Goal: Task Accomplishment & Management: Use online tool/utility

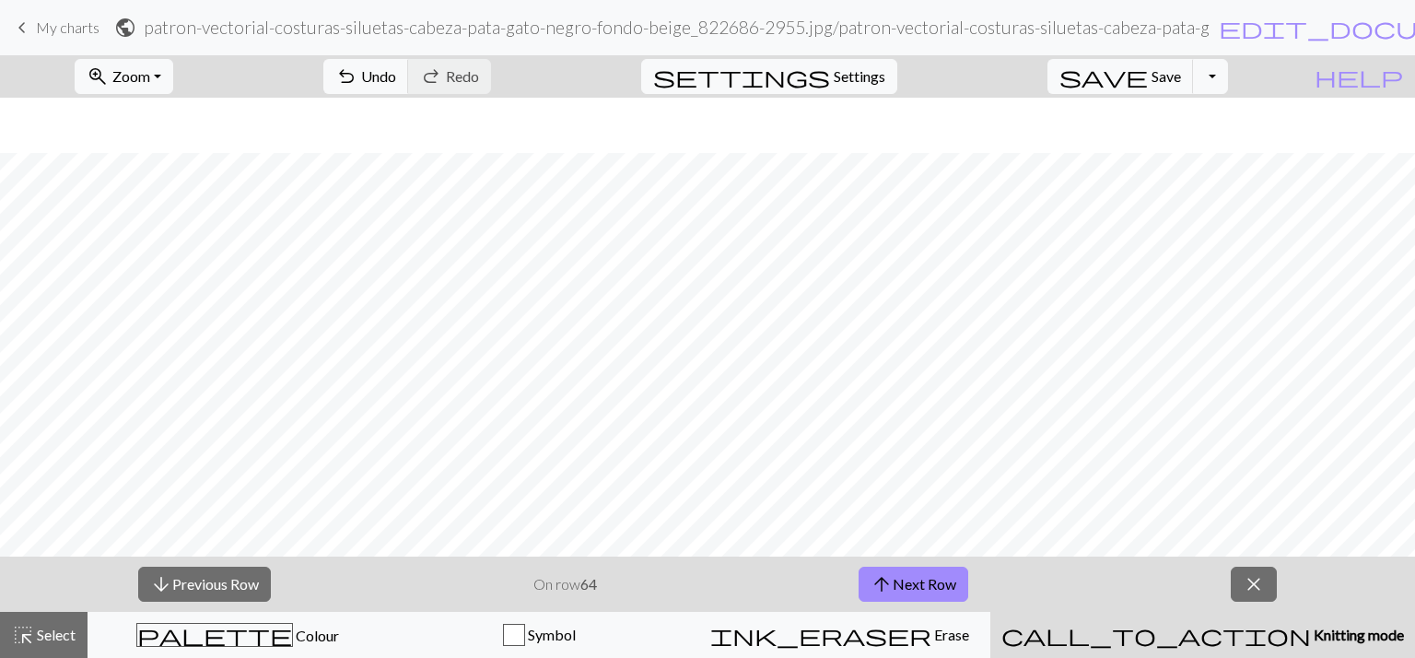
scroll to position [55, 0]
click at [917, 580] on button "arrow_upward Next Row" at bounding box center [914, 584] width 110 height 35
click at [897, 586] on button "arrow_upward Next Row" at bounding box center [914, 584] width 110 height 35
click at [903, 586] on button "arrow_upward Next Row" at bounding box center [914, 584] width 110 height 35
click at [921, 580] on button "arrow_upward Next Row" at bounding box center [914, 584] width 110 height 35
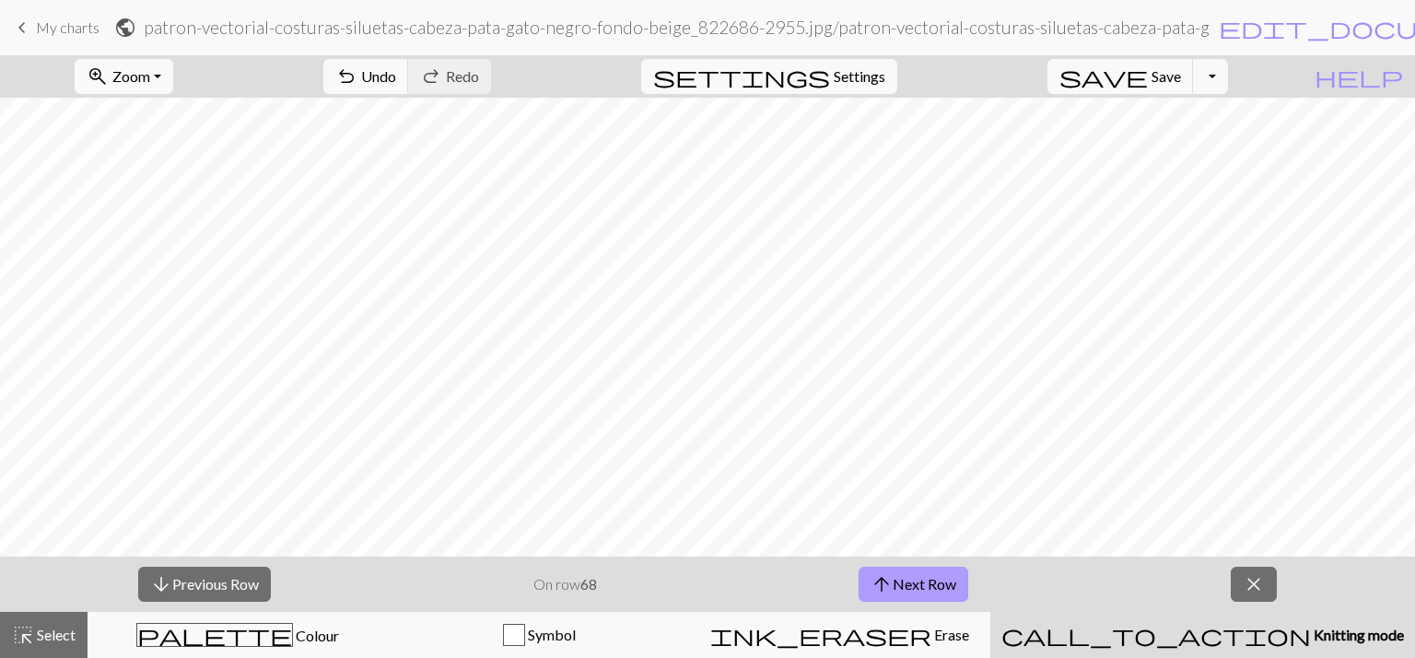
click at [893, 580] on button "arrow_upward Next Row" at bounding box center [914, 584] width 110 height 35
click at [900, 602] on button "arrow_upward Next Row" at bounding box center [914, 584] width 110 height 35
click at [898, 587] on button "arrow_upward Next Row" at bounding box center [914, 584] width 110 height 35
click at [897, 577] on button "arrow_upward Next Row" at bounding box center [914, 584] width 110 height 35
click at [925, 582] on button "arrow_upward Next Row" at bounding box center [914, 584] width 110 height 35
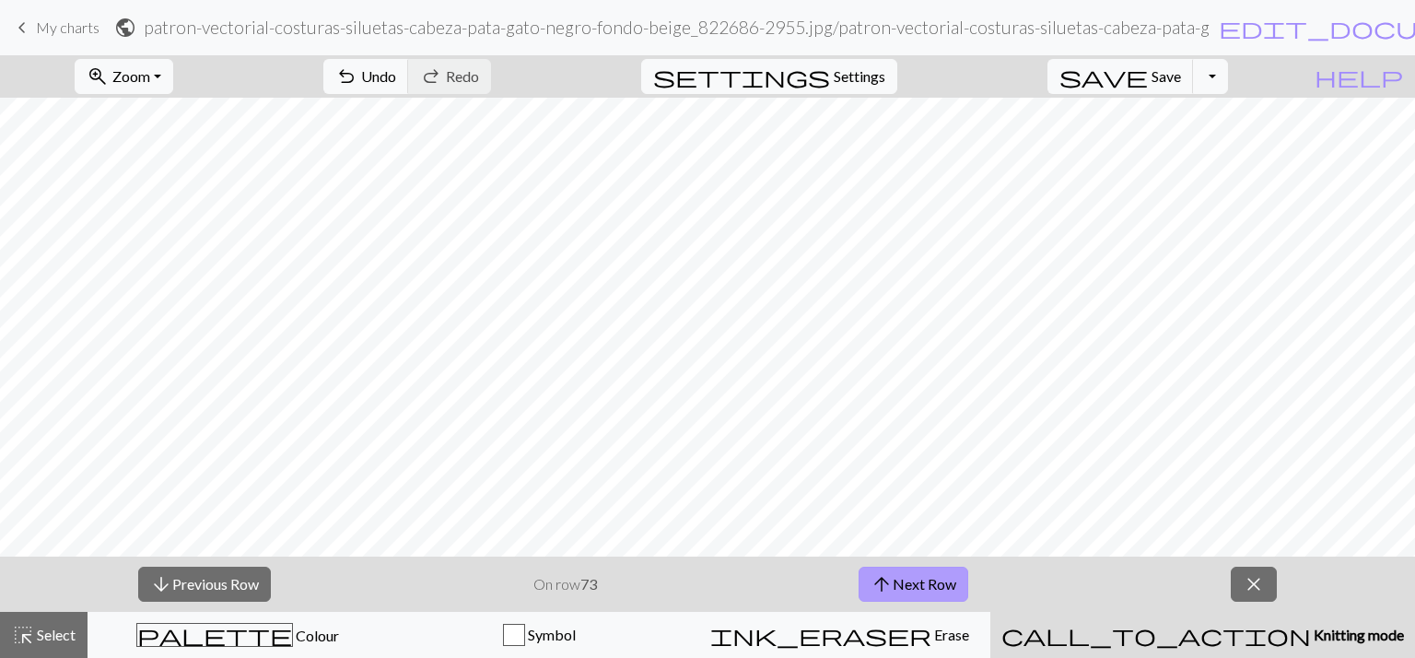
click at [925, 582] on button "arrow_upward Next Row" at bounding box center [914, 584] width 110 height 35
click at [896, 588] on button "arrow_upward Next Row" at bounding box center [914, 584] width 110 height 35
click at [194, 582] on button "arrow_downward Previous Row" at bounding box center [204, 584] width 133 height 35
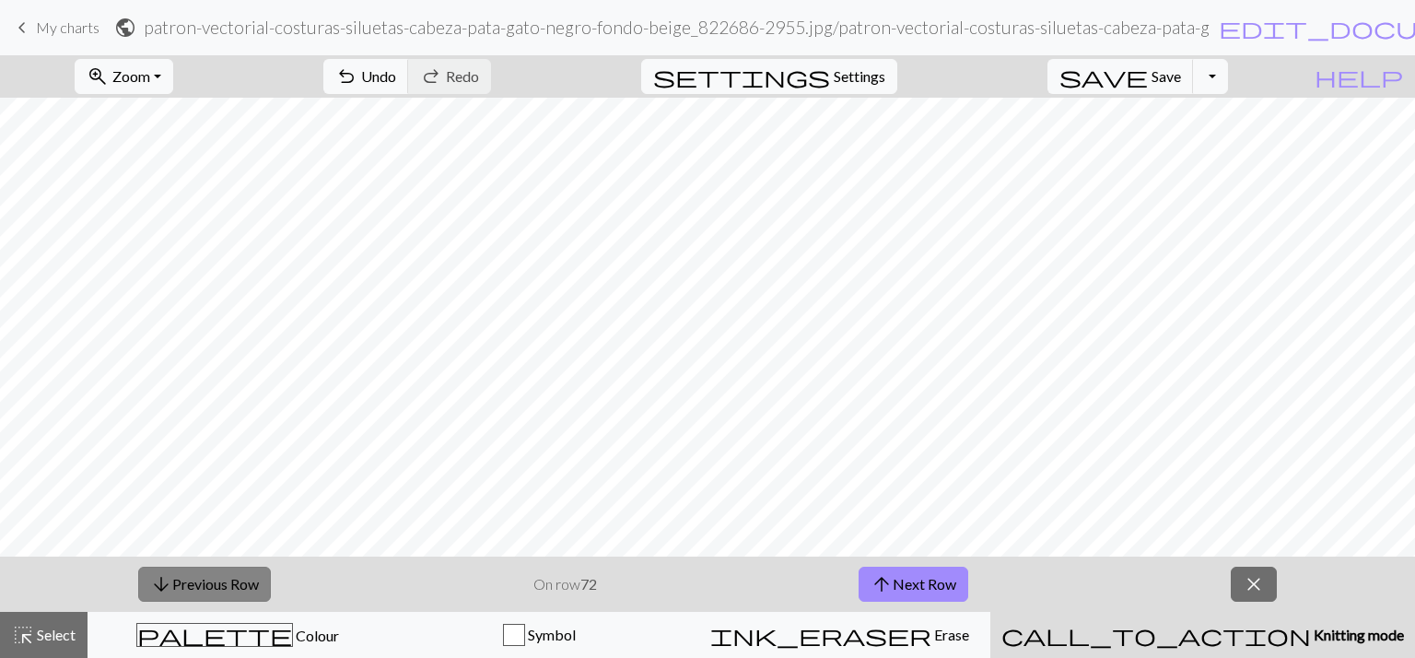
click at [194, 582] on button "arrow_downward Previous Row" at bounding box center [204, 584] width 133 height 35
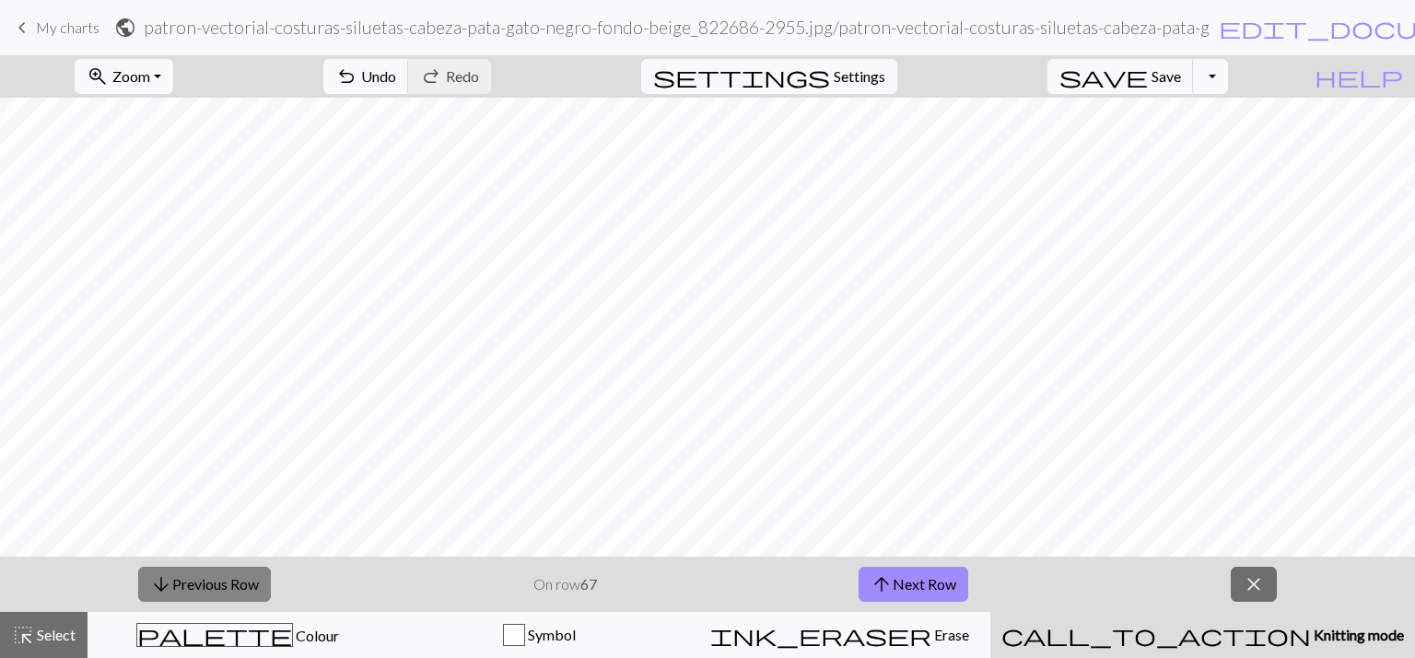
click at [194, 582] on button "arrow_downward Previous Row" at bounding box center [204, 584] width 133 height 35
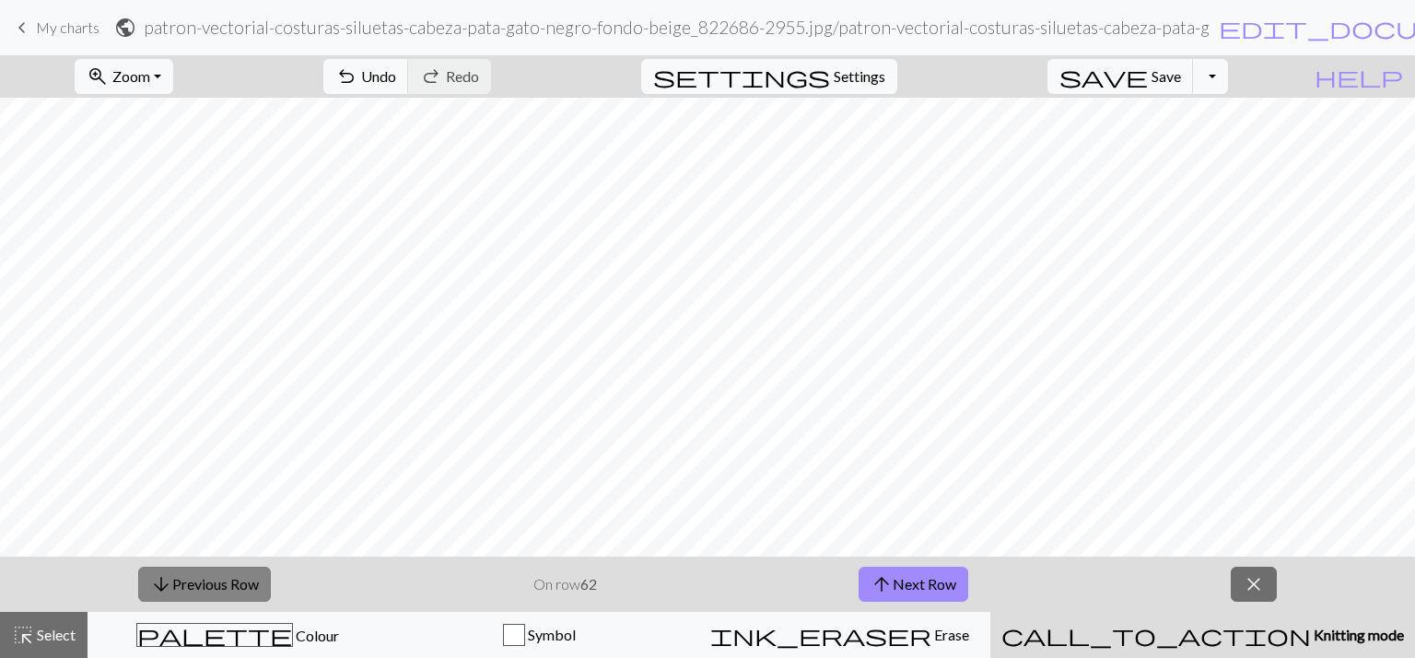
click at [194, 582] on button "arrow_downward Previous Row" at bounding box center [204, 584] width 133 height 35
click at [888, 585] on span "arrow_upward" at bounding box center [882, 584] width 22 height 26
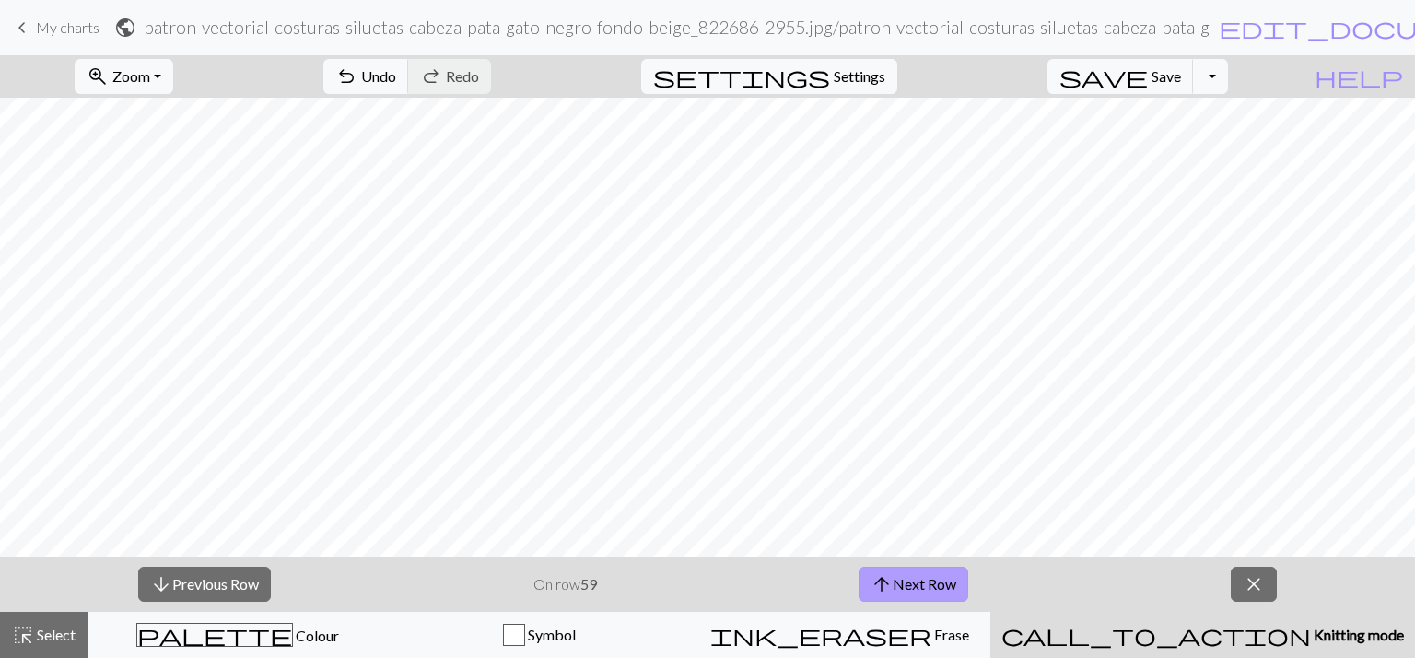
click at [909, 583] on button "arrow_upward Next Row" at bounding box center [914, 584] width 110 height 35
click at [870, 576] on button "arrow_upward Next Row" at bounding box center [914, 584] width 110 height 35
click at [888, 583] on span "arrow_upward" at bounding box center [882, 584] width 22 height 26
click at [936, 580] on button "arrow_upward Next Row" at bounding box center [914, 584] width 110 height 35
click at [878, 597] on span "arrow_upward" at bounding box center [882, 584] width 22 height 26
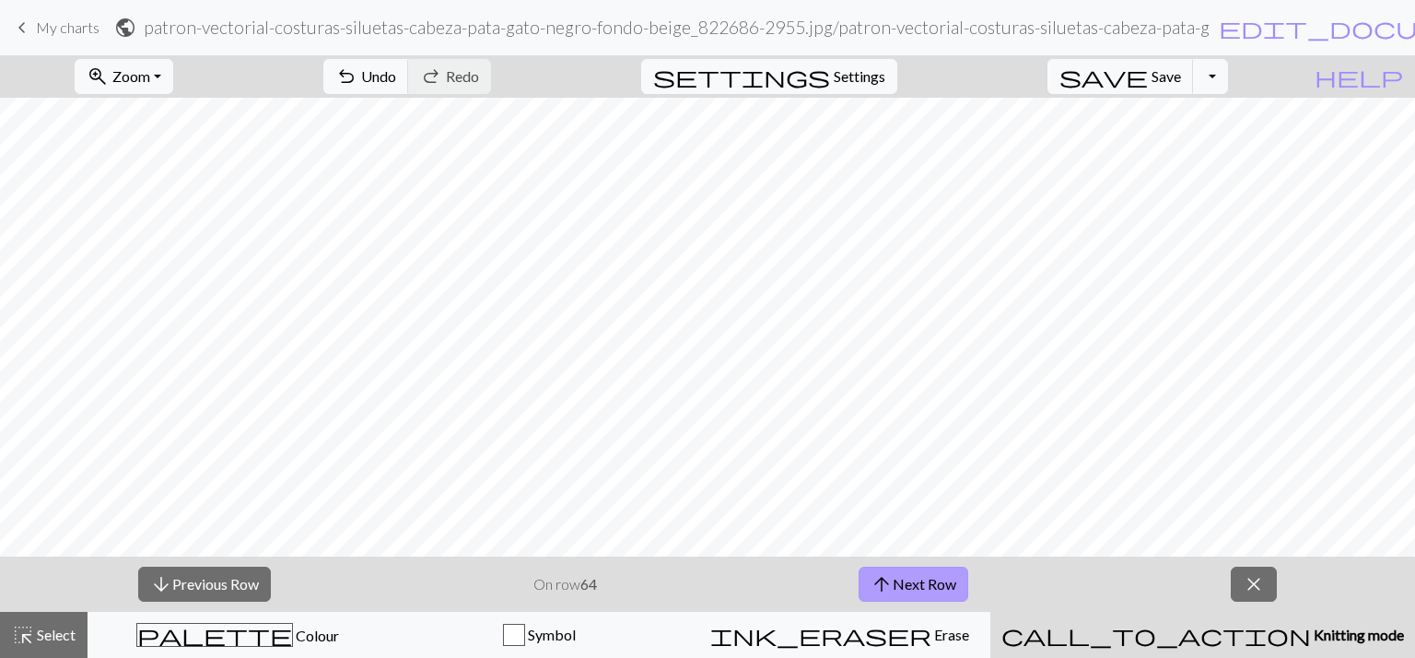
click at [918, 583] on button "arrow_upward Next Row" at bounding box center [914, 584] width 110 height 35
click at [897, 587] on button "arrow_upward Next Row" at bounding box center [914, 584] width 110 height 35
click at [888, 590] on span "arrow_upward" at bounding box center [882, 584] width 22 height 26
click at [932, 580] on button "arrow_upward Next Row" at bounding box center [914, 584] width 110 height 35
click at [911, 587] on button "arrow_upward Next Row" at bounding box center [914, 584] width 110 height 35
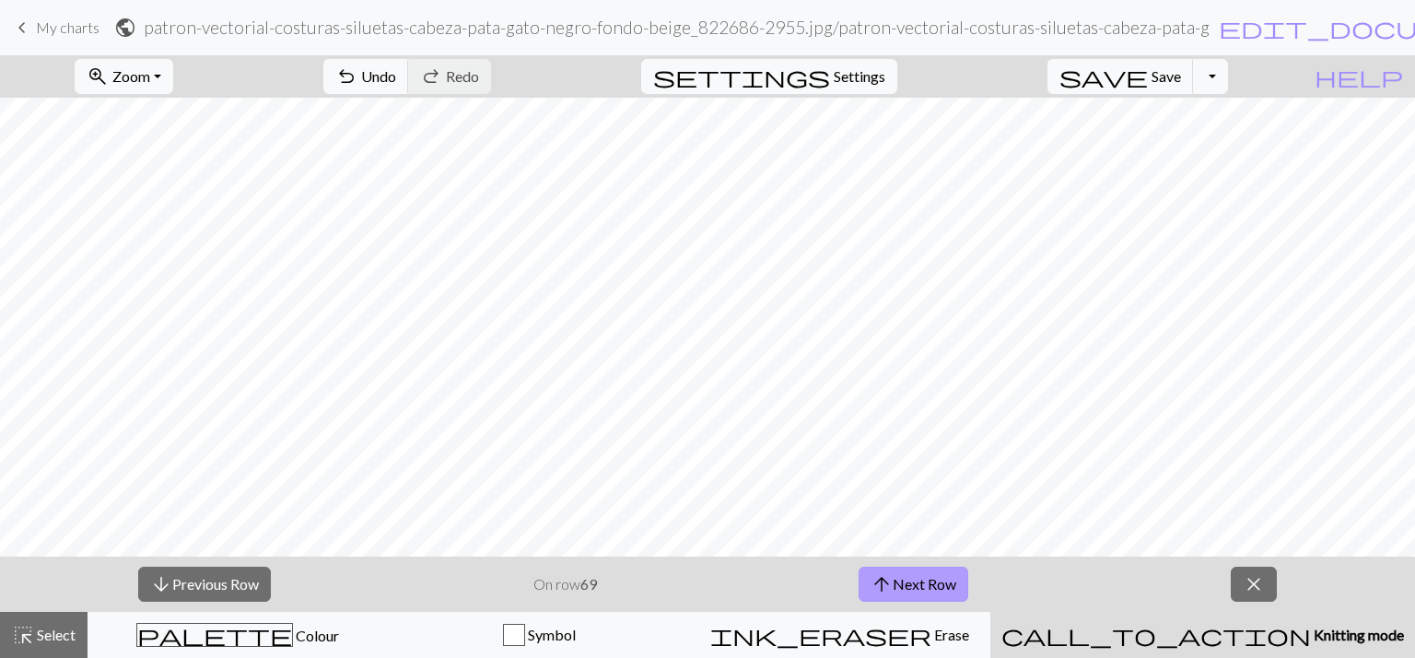
click at [890, 571] on span "arrow_upward" at bounding box center [882, 584] width 22 height 26
click at [957, 592] on button "arrow_upward Next Row" at bounding box center [914, 584] width 110 height 35
click at [206, 587] on button "arrow_downward Previous Row" at bounding box center [204, 584] width 133 height 35
click at [888, 583] on span "arrow_upward" at bounding box center [882, 584] width 22 height 26
click at [898, 568] on button "arrow_upward Next Row" at bounding box center [914, 584] width 110 height 35
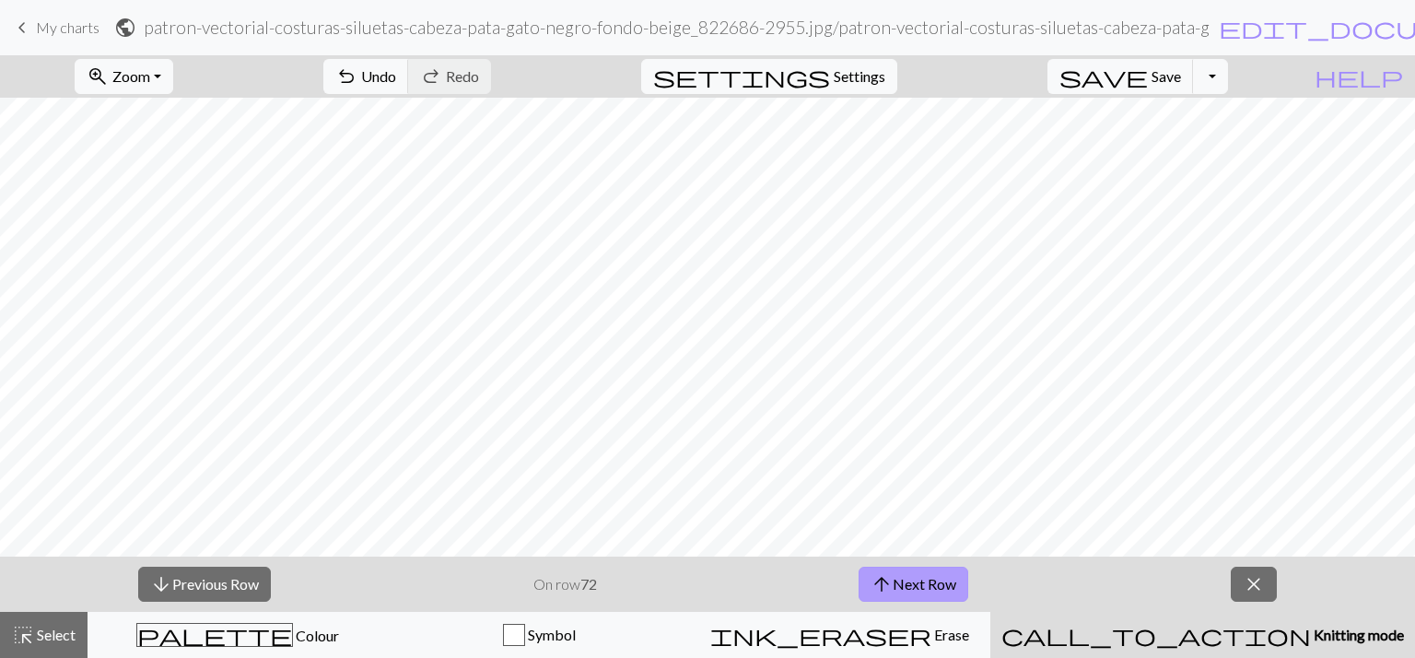
click at [896, 597] on button "arrow_upward Next Row" at bounding box center [914, 584] width 110 height 35
click at [932, 589] on button "arrow_upward Next Row" at bounding box center [914, 584] width 110 height 35
click at [873, 591] on span "arrow_upward" at bounding box center [882, 584] width 22 height 26
click at [205, 585] on button "arrow_downward Previous Row" at bounding box center [204, 584] width 133 height 35
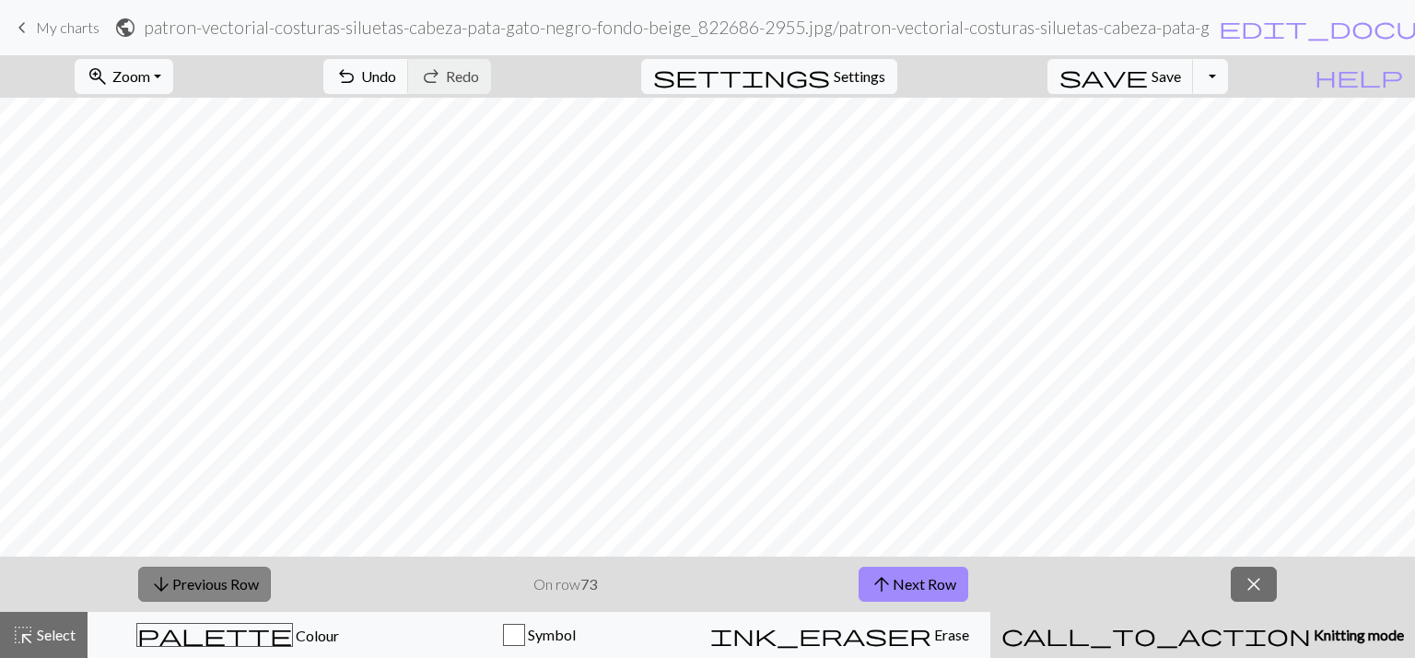
click at [205, 585] on button "arrow_downward Previous Row" at bounding box center [204, 584] width 133 height 35
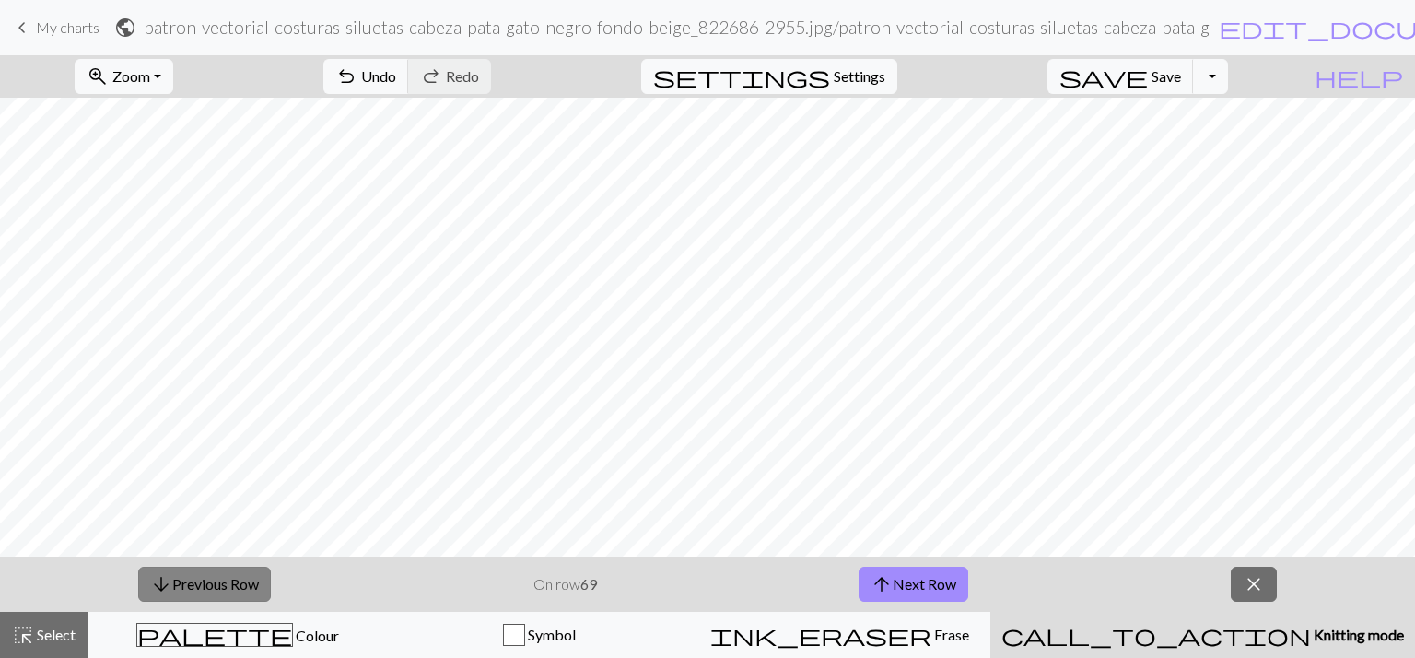
click at [205, 585] on button "arrow_downward Previous Row" at bounding box center [204, 584] width 133 height 35
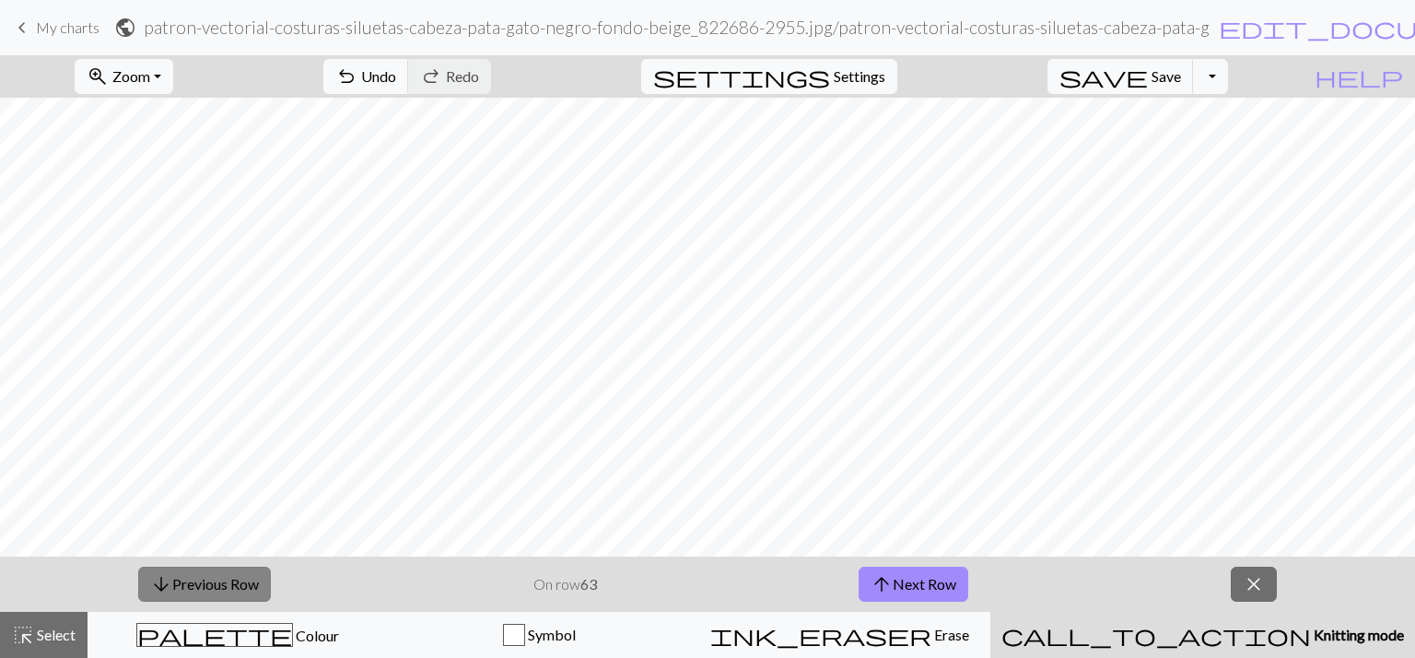
click at [205, 585] on button "arrow_downward Previous Row" at bounding box center [204, 584] width 133 height 35
click at [900, 580] on button "arrow_upward Next Row" at bounding box center [914, 584] width 110 height 35
click at [896, 592] on button "arrow_upward Next Row" at bounding box center [914, 584] width 110 height 35
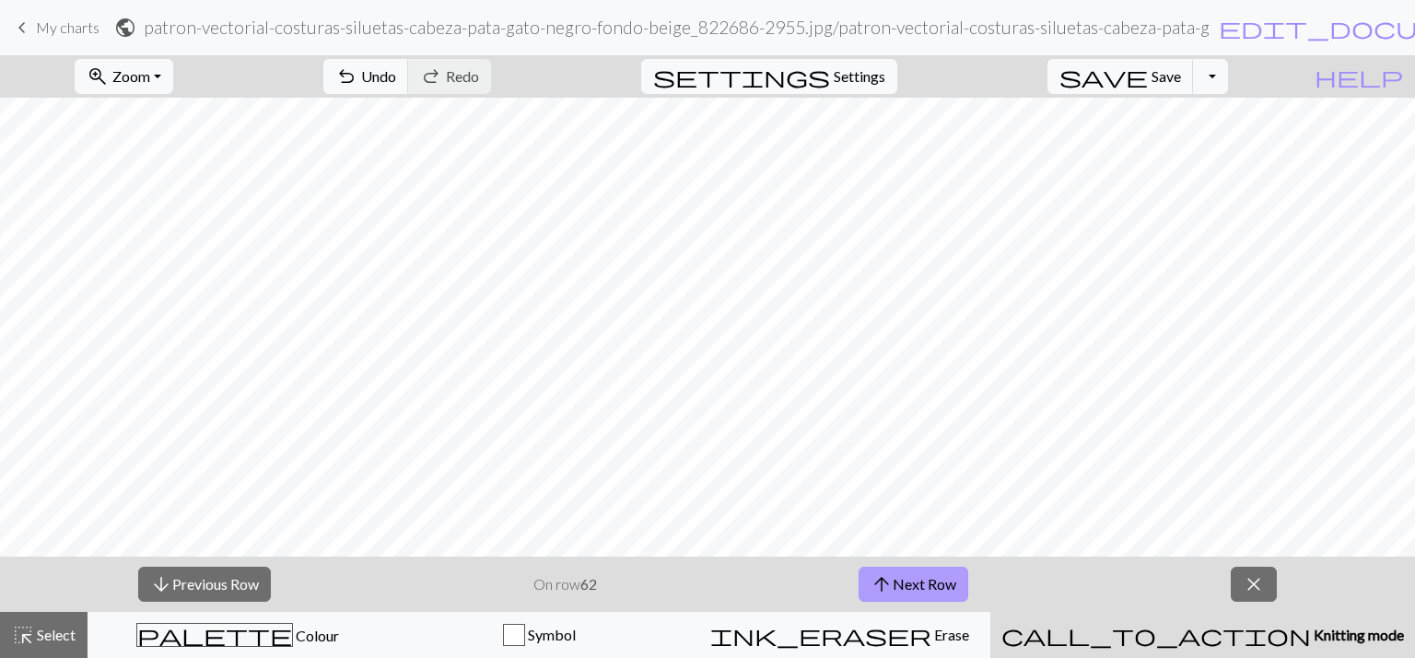
click at [908, 590] on button "arrow_upward Next Row" at bounding box center [914, 584] width 110 height 35
click at [911, 582] on button "arrow_upward Next Row" at bounding box center [914, 584] width 110 height 35
click at [896, 578] on button "arrow_upward Next Row" at bounding box center [914, 584] width 110 height 35
click at [902, 592] on button "arrow_upward Next Row" at bounding box center [914, 584] width 110 height 35
click at [881, 580] on span "arrow_upward" at bounding box center [882, 584] width 22 height 26
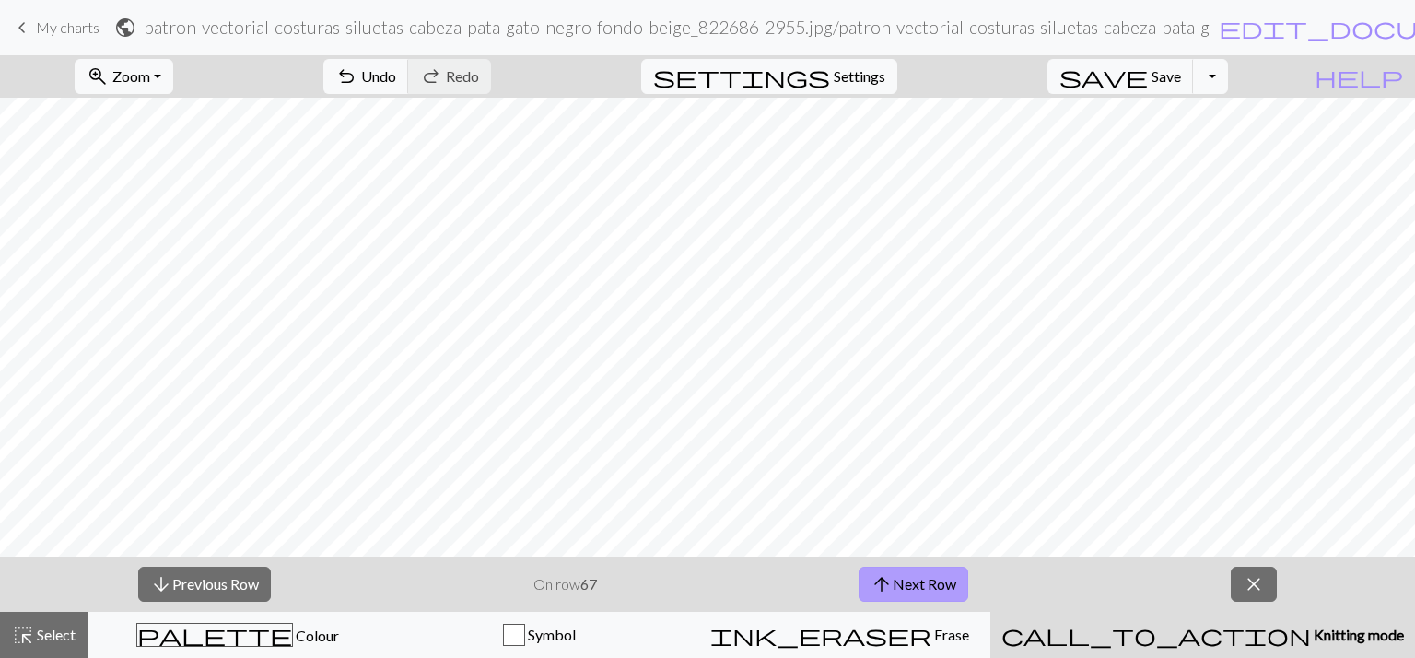
click at [906, 598] on button "arrow_upward Next Row" at bounding box center [914, 584] width 110 height 35
click at [921, 593] on button "arrow_upward Next Row" at bounding box center [914, 584] width 110 height 35
click at [947, 587] on button "arrow_upward Next Row" at bounding box center [914, 584] width 110 height 35
click at [942, 582] on button "arrow_upward Next Row" at bounding box center [914, 584] width 110 height 35
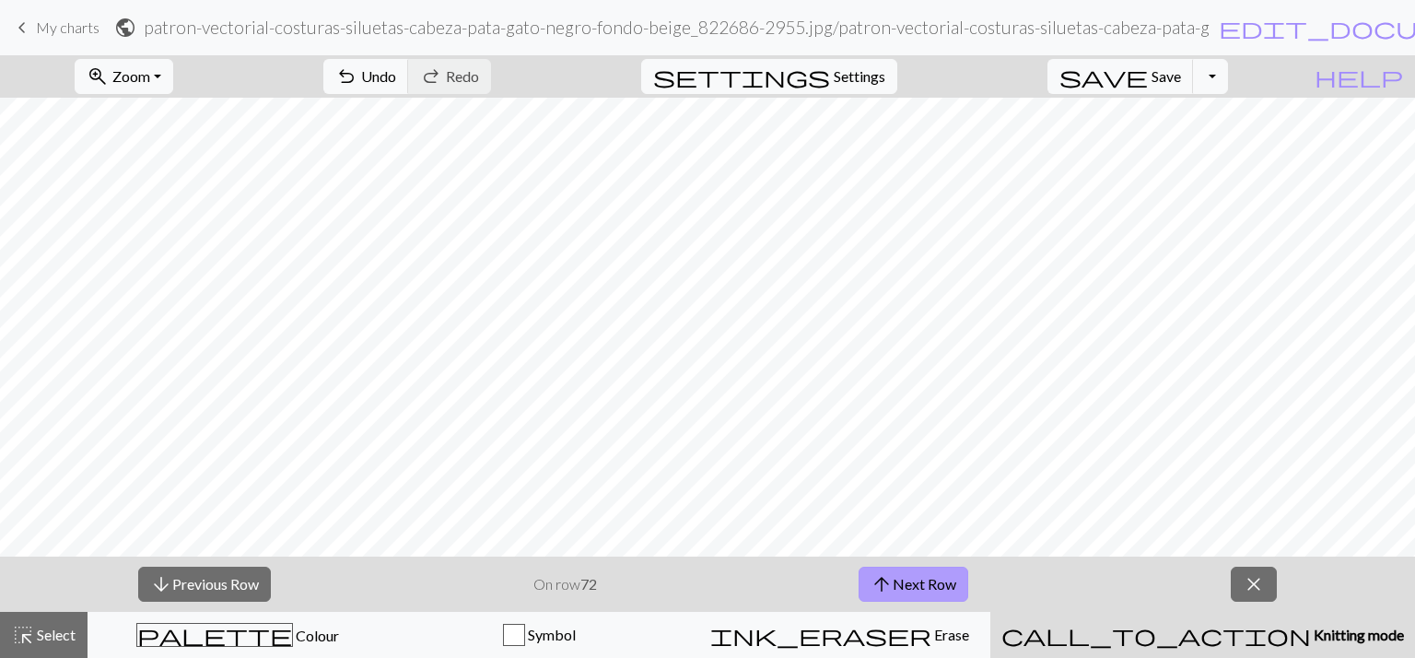
click at [883, 593] on span "arrow_upward" at bounding box center [882, 584] width 22 height 26
click at [237, 568] on button "arrow_downward Previous Row" at bounding box center [204, 584] width 133 height 35
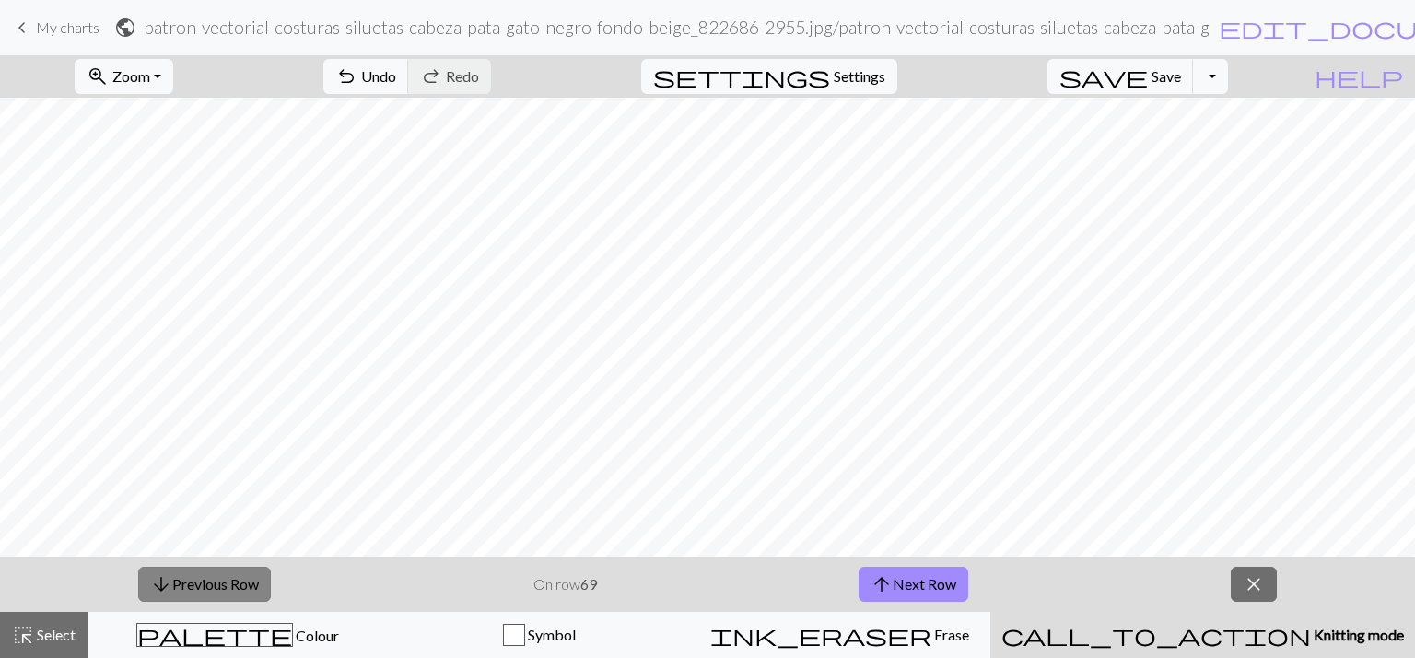
click at [237, 568] on button "arrow_downward Previous Row" at bounding box center [204, 584] width 133 height 35
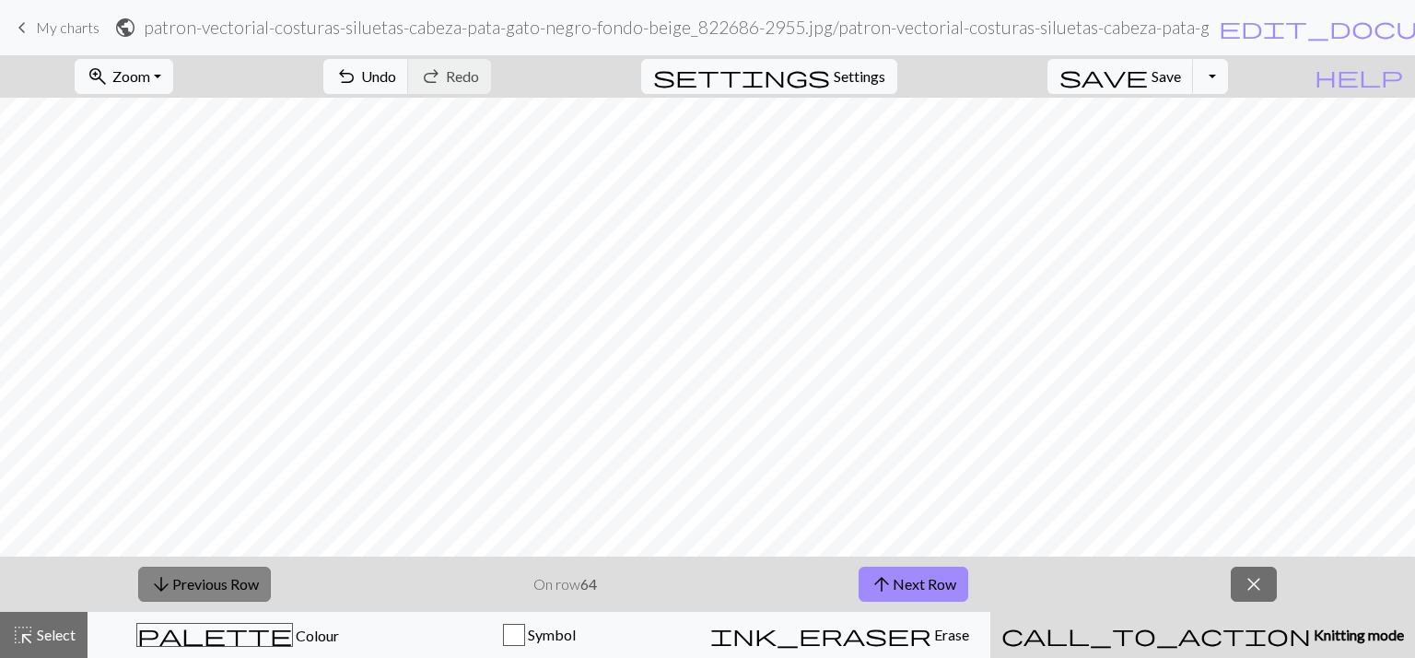
click at [237, 568] on button "arrow_downward Previous Row" at bounding box center [204, 584] width 133 height 35
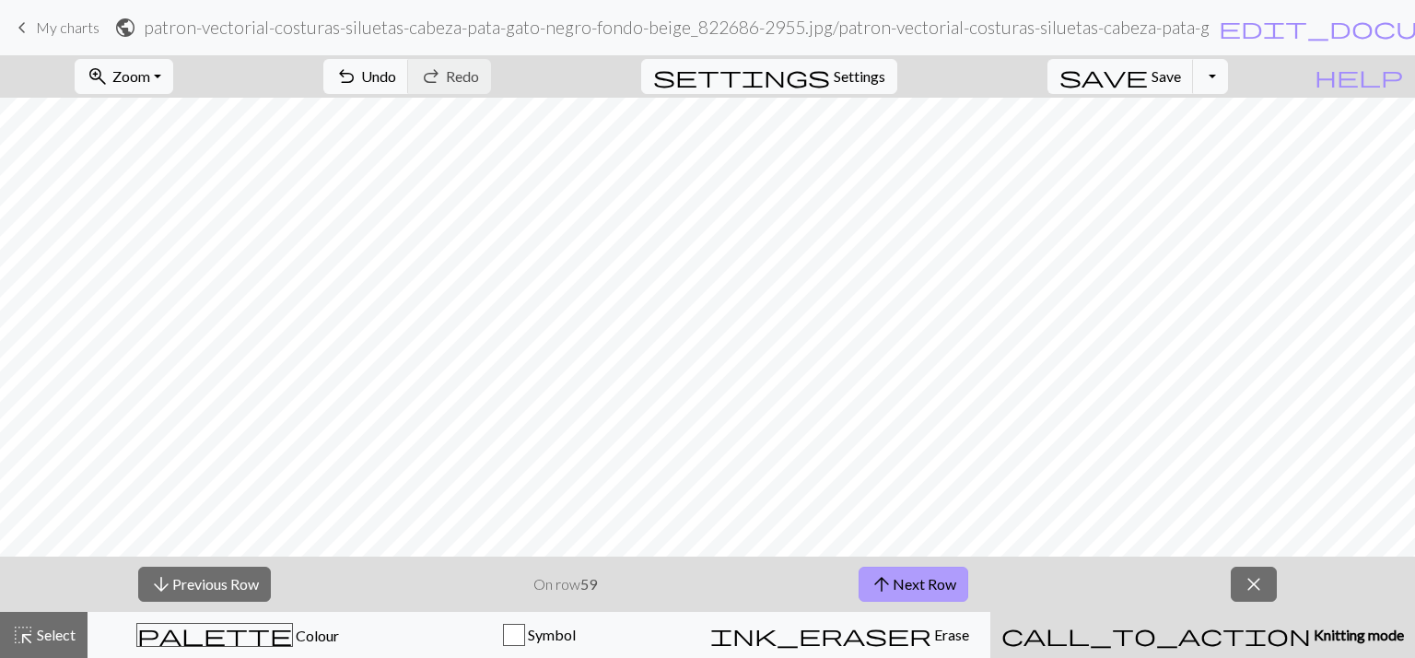
click at [905, 597] on button "arrow_upward Next Row" at bounding box center [914, 584] width 110 height 35
click at [943, 568] on button "arrow_upward Next Row" at bounding box center [914, 584] width 110 height 35
click at [896, 590] on button "arrow_upward Next Row" at bounding box center [914, 584] width 110 height 35
click at [920, 575] on button "arrow_upward Next Row" at bounding box center [914, 584] width 110 height 35
click at [889, 581] on span "arrow_upward" at bounding box center [882, 584] width 22 height 26
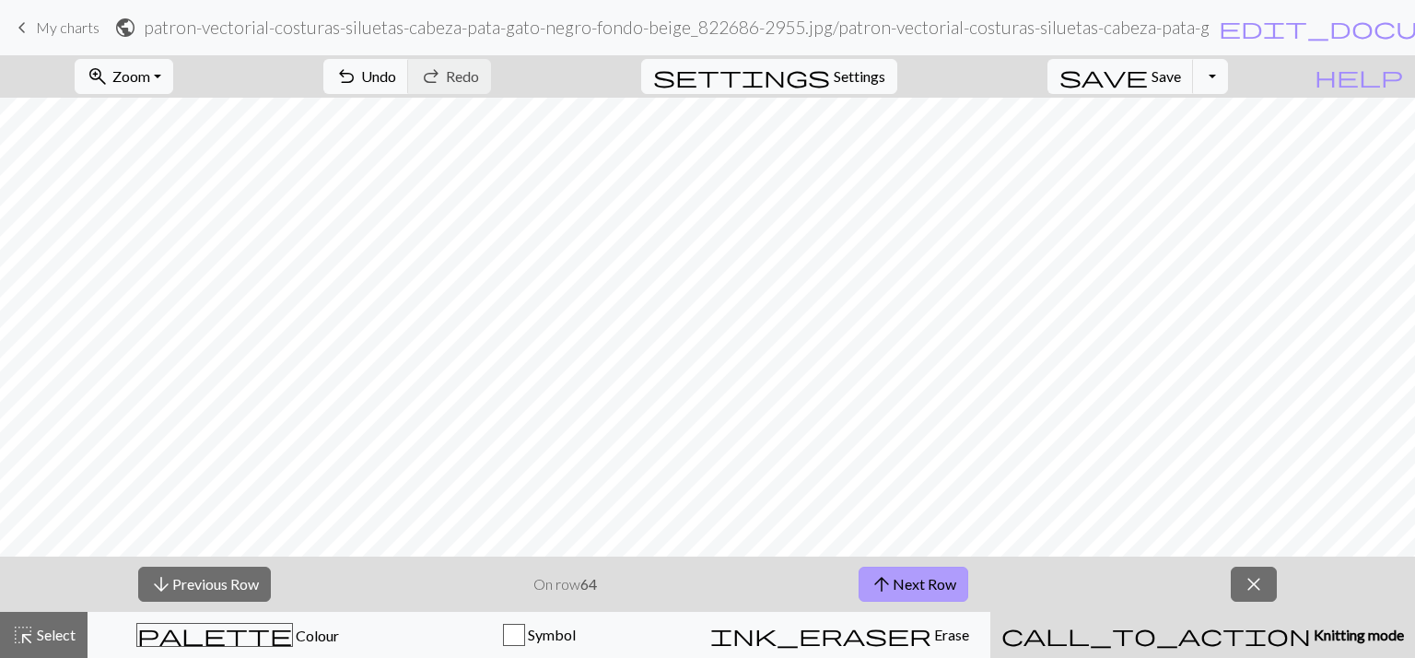
click at [918, 599] on button "arrow_upward Next Row" at bounding box center [914, 584] width 110 height 35
click at [866, 591] on button "arrow_upward Next Row" at bounding box center [914, 584] width 110 height 35
click at [924, 580] on button "arrow_upward Next Row" at bounding box center [914, 584] width 110 height 35
click at [937, 587] on button "arrow_upward Next Row" at bounding box center [914, 584] width 110 height 35
click at [898, 580] on button "arrow_upward Next Row" at bounding box center [914, 584] width 110 height 35
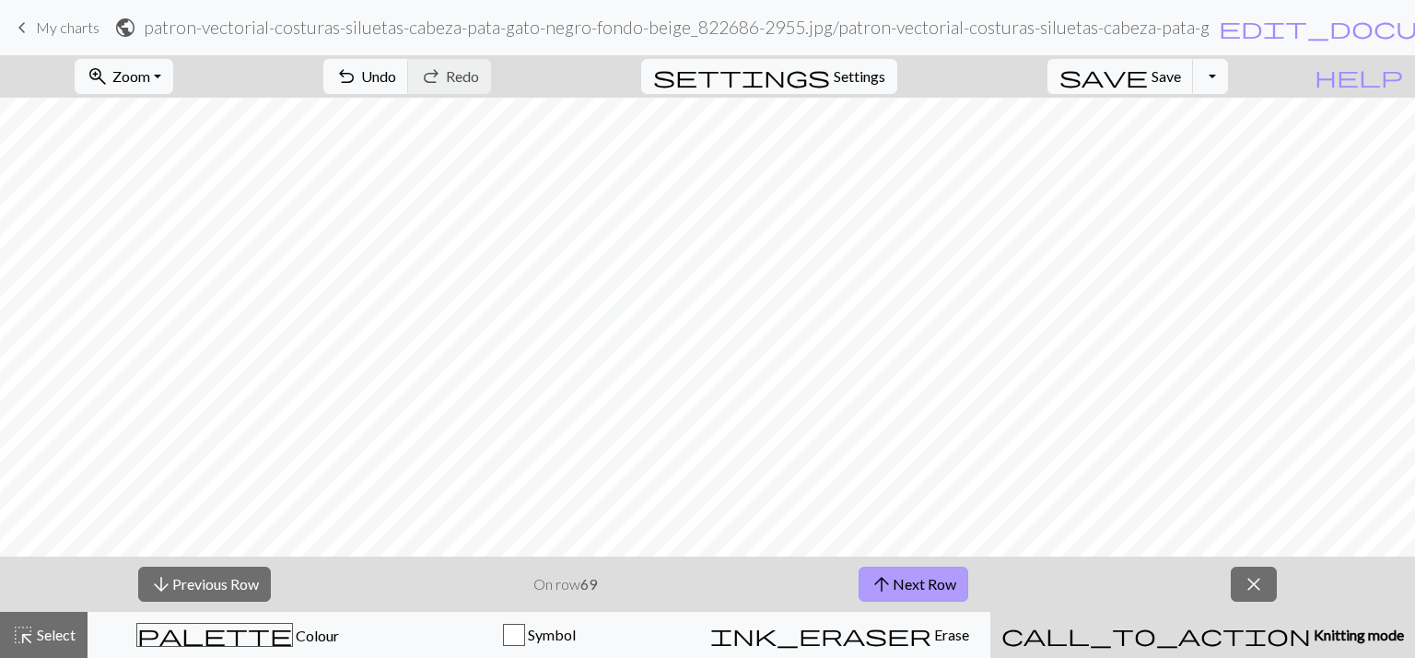
click at [881, 579] on span "arrow_upward" at bounding box center [882, 584] width 22 height 26
click at [914, 591] on button "arrow_upward Next Row" at bounding box center [914, 584] width 110 height 35
click at [906, 579] on button "arrow_upward Next Row" at bounding box center [914, 584] width 110 height 35
click at [908, 588] on button "arrow_upward Next Row" at bounding box center [914, 584] width 110 height 35
click at [255, 574] on button "arrow_downward Previous Row" at bounding box center [204, 584] width 133 height 35
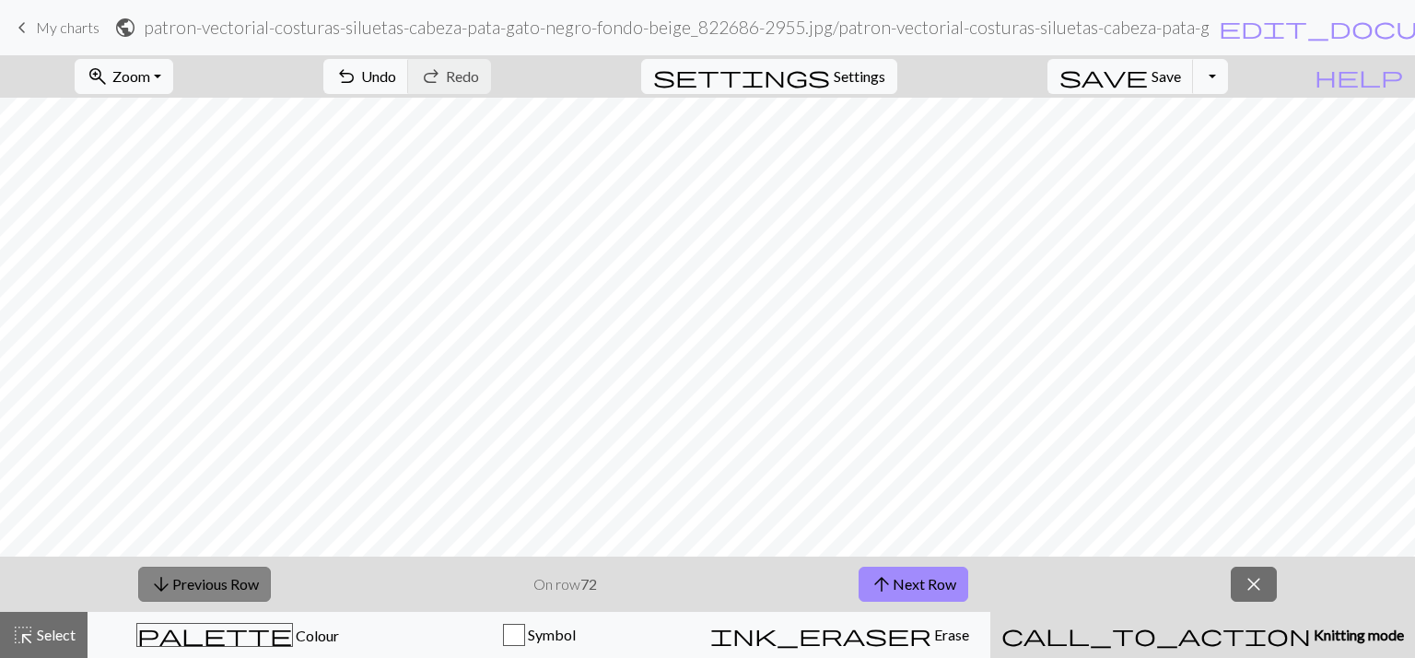
click at [255, 574] on button "arrow_downward Previous Row" at bounding box center [204, 584] width 133 height 35
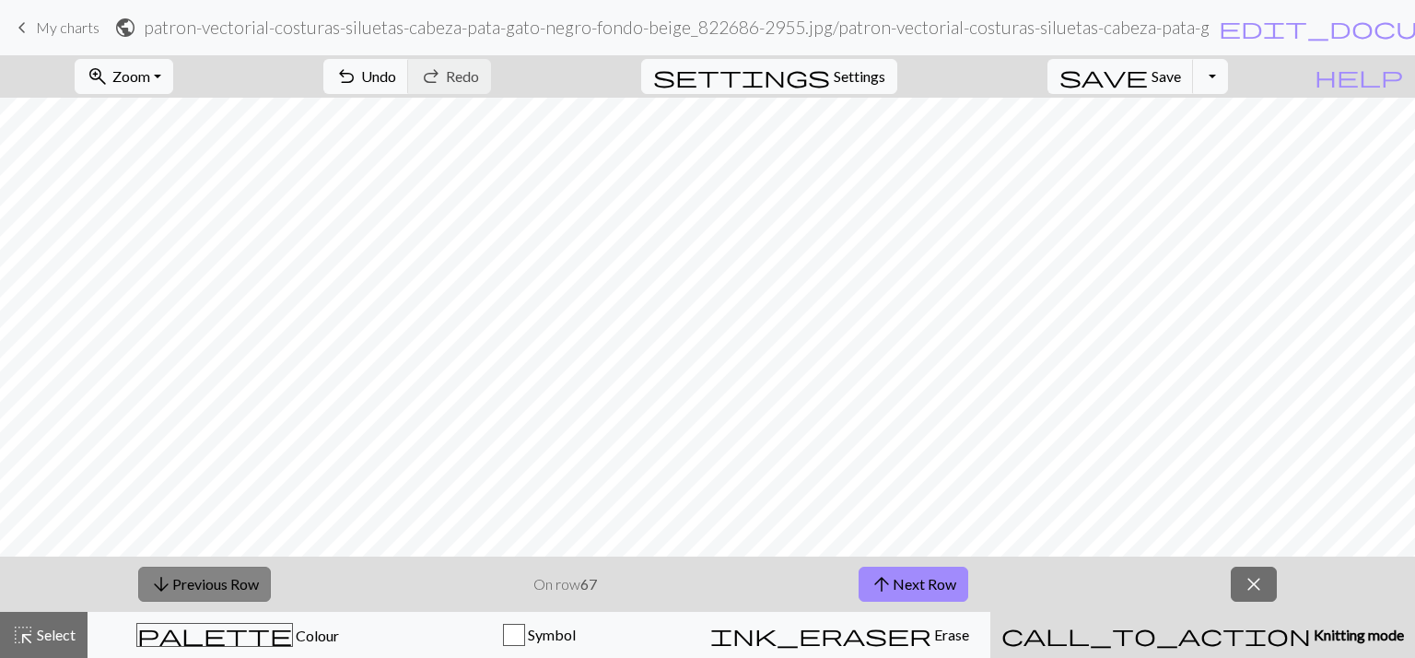
click at [255, 574] on button "arrow_downward Previous Row" at bounding box center [204, 584] width 133 height 35
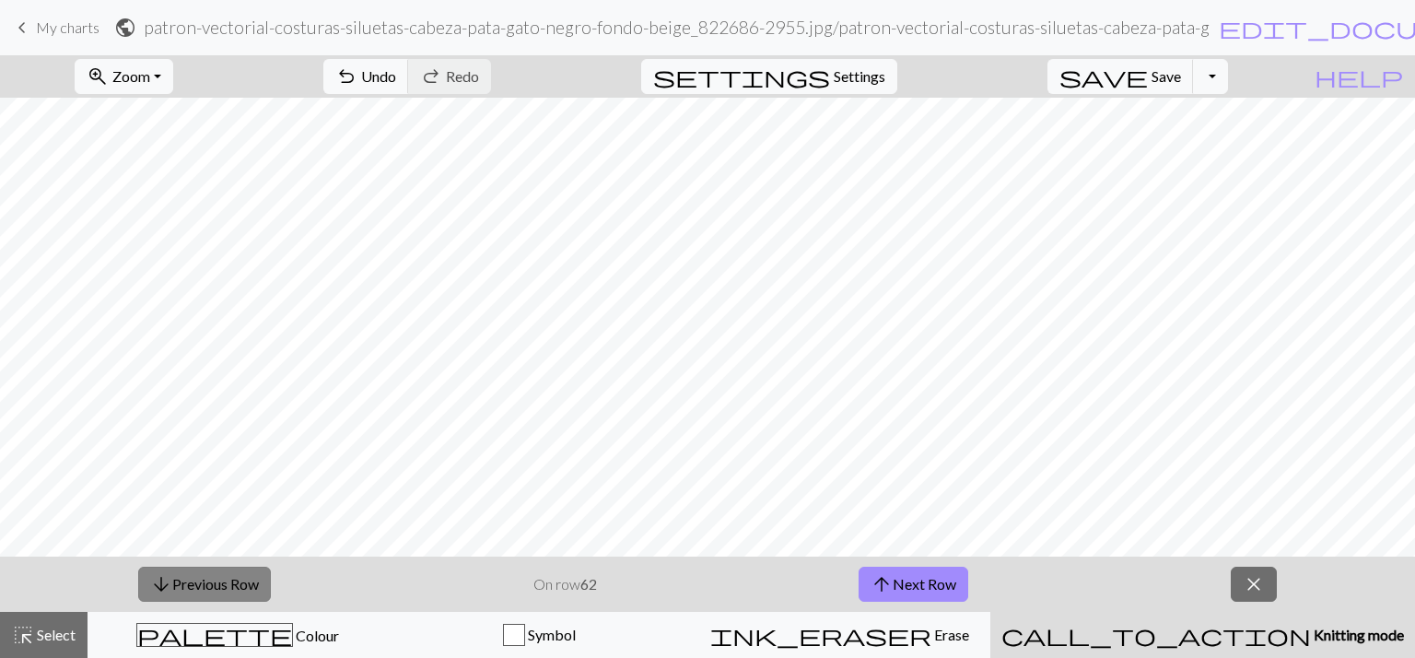
click at [255, 574] on button "arrow_downward Previous Row" at bounding box center [204, 584] width 133 height 35
click at [914, 591] on button "arrow_upward Next Row" at bounding box center [914, 584] width 110 height 35
click at [884, 586] on span "arrow_upward" at bounding box center [882, 584] width 22 height 26
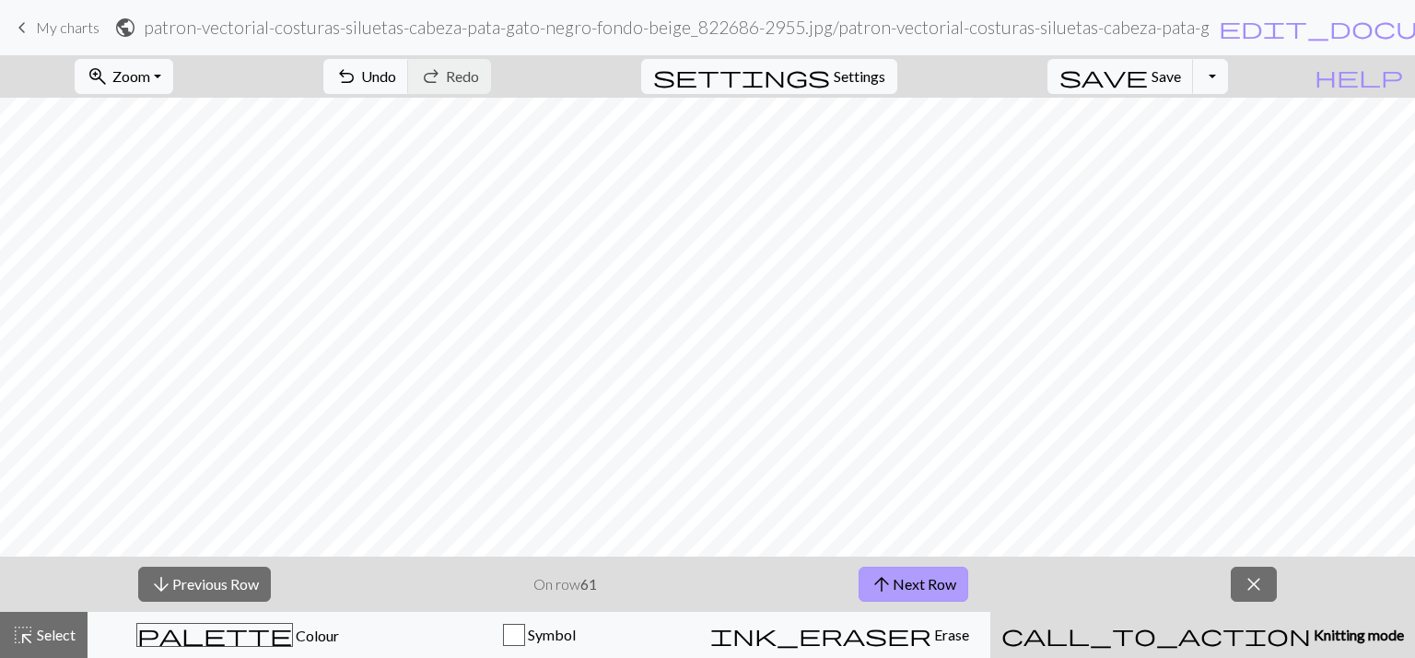
click at [914, 576] on button "arrow_upward Next Row" at bounding box center [914, 584] width 110 height 35
click at [942, 590] on button "arrow_upward Next Row" at bounding box center [914, 584] width 110 height 35
click at [910, 583] on button "arrow_upward Next Row" at bounding box center [914, 584] width 110 height 35
click at [889, 598] on button "arrow_upward Next Row" at bounding box center [914, 584] width 110 height 35
click at [903, 599] on button "arrow_upward Next Row" at bounding box center [914, 584] width 110 height 35
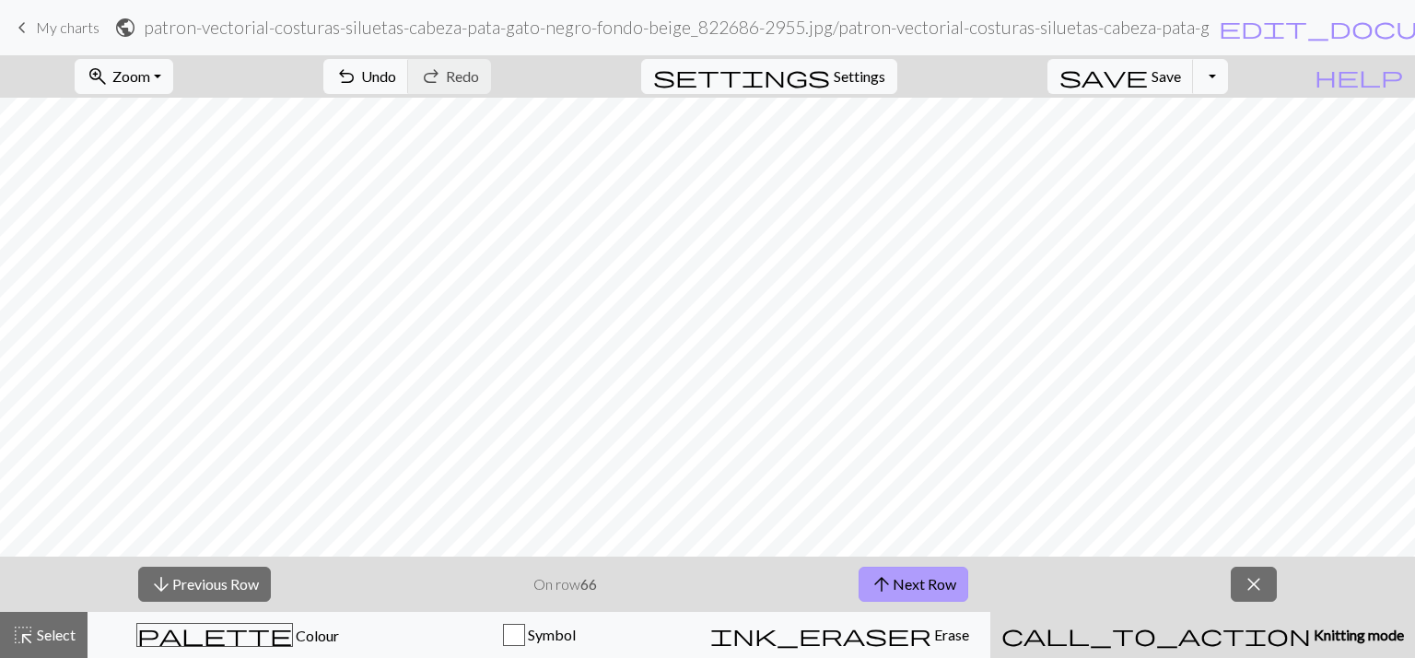
click at [903, 585] on button "arrow_upward Next Row" at bounding box center [914, 584] width 110 height 35
click at [919, 591] on button "arrow_upward Next Row" at bounding box center [914, 584] width 110 height 35
click at [872, 581] on span "arrow_upward" at bounding box center [882, 584] width 22 height 26
click at [890, 590] on span "arrow_upward" at bounding box center [882, 584] width 22 height 26
click at [888, 592] on span "arrow_upward" at bounding box center [882, 584] width 22 height 26
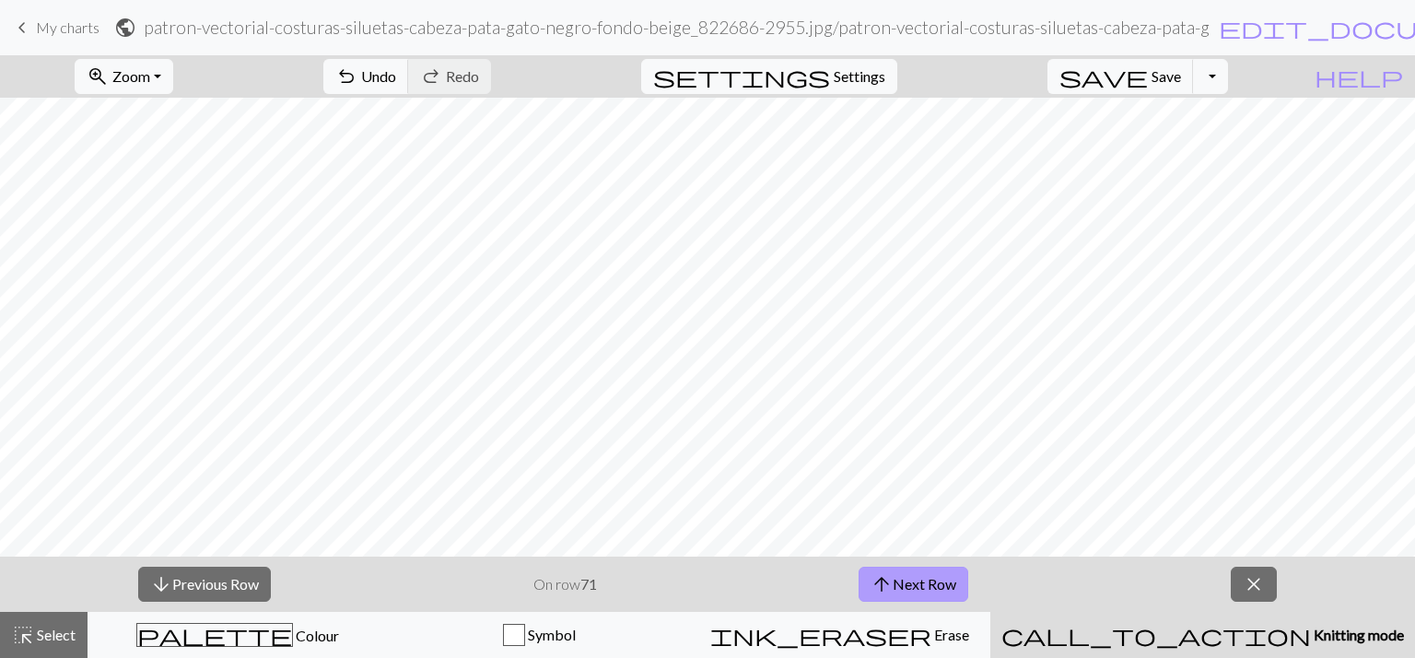
click at [899, 595] on button "arrow_upward Next Row" at bounding box center [914, 584] width 110 height 35
